Goal: Task Accomplishment & Management: Use online tool/utility

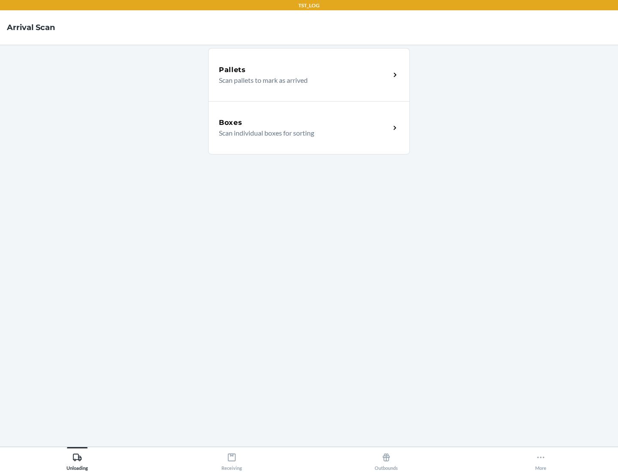
click at [304, 123] on div "Boxes" at bounding box center [304, 123] width 171 height 10
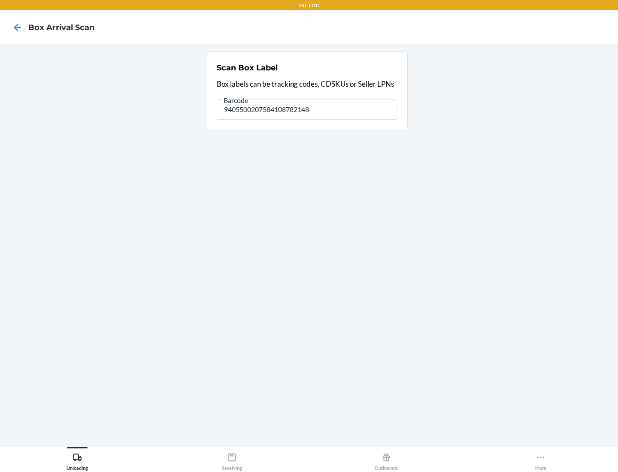
type input "9405500207584108782148"
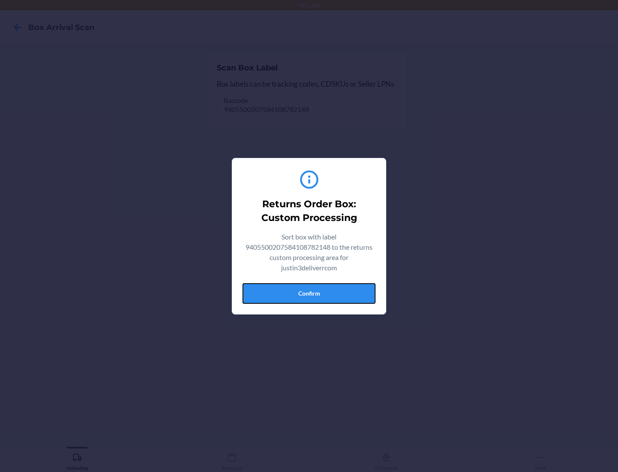
click at [309, 293] on button "Confirm" at bounding box center [309, 293] width 133 height 21
